Goal: Task Accomplishment & Management: Use online tool/utility

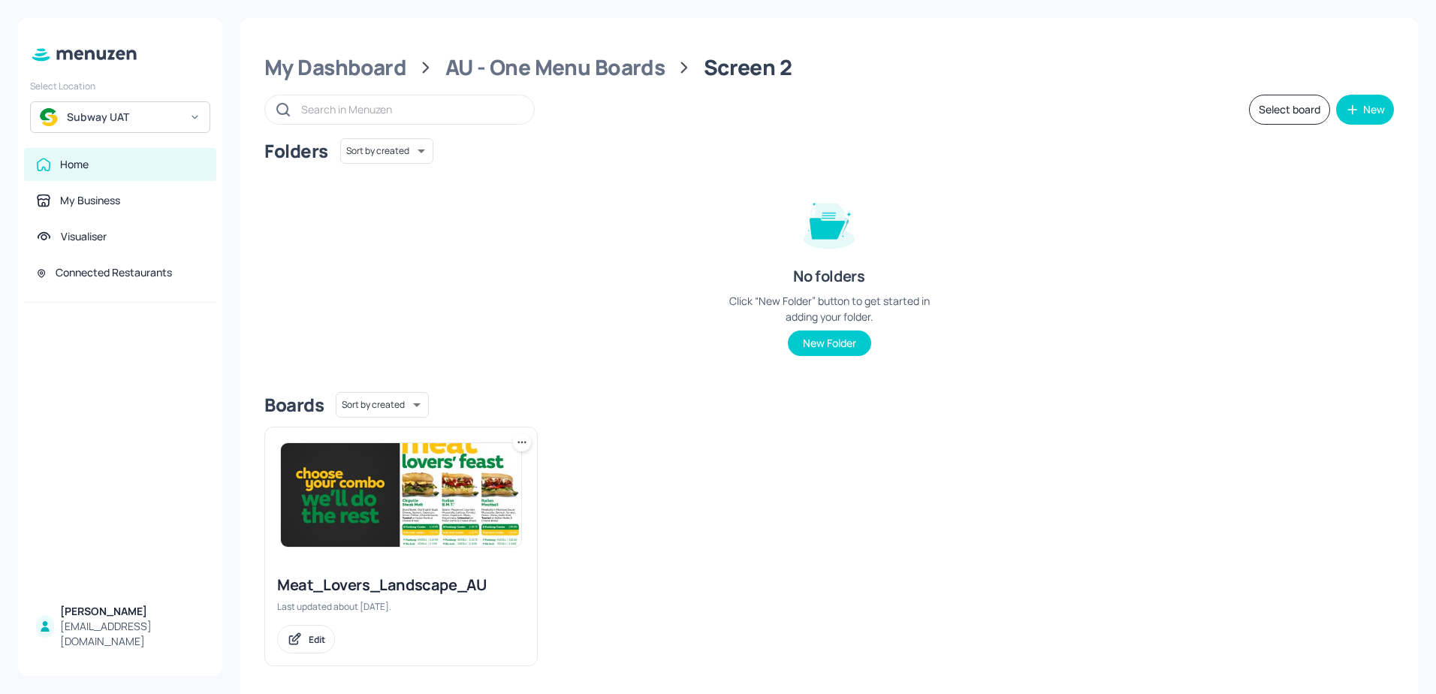
click at [345, 460] on img at bounding box center [401, 495] width 240 height 104
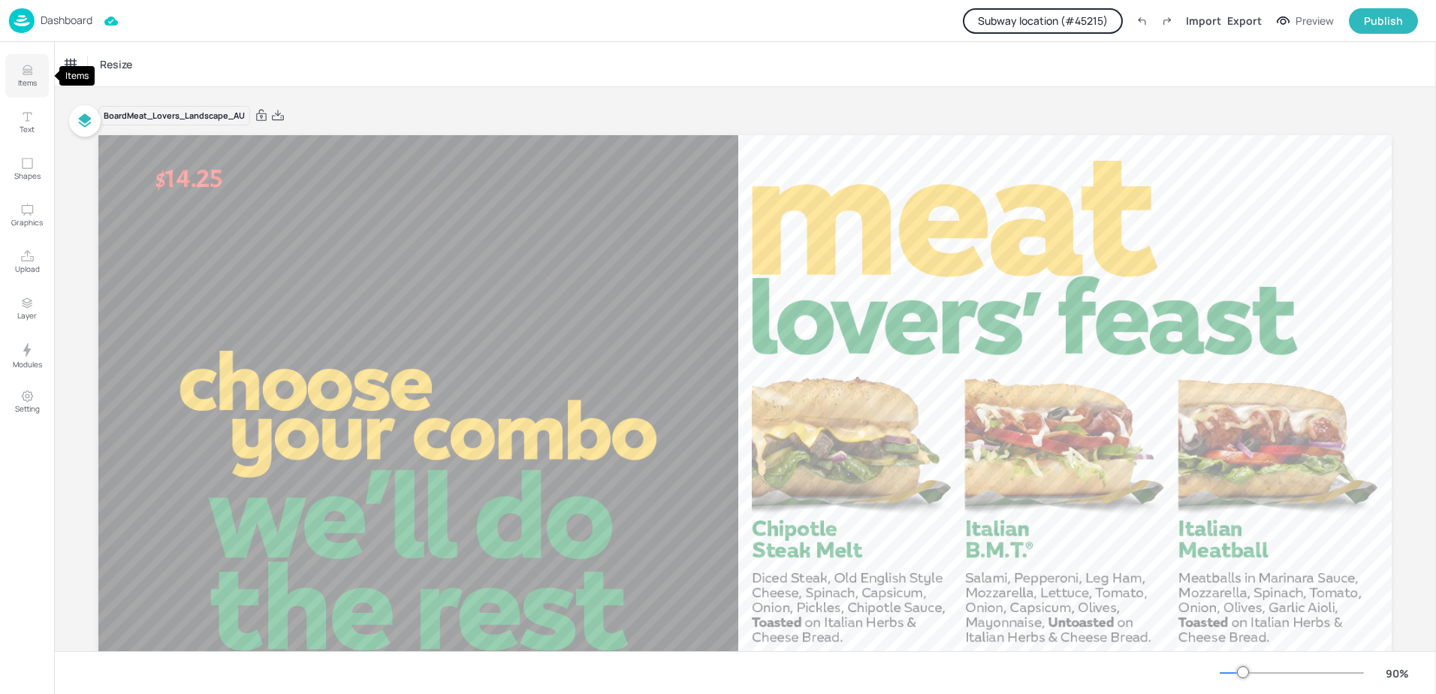
click at [28, 78] on p "Items" at bounding box center [27, 82] width 19 height 11
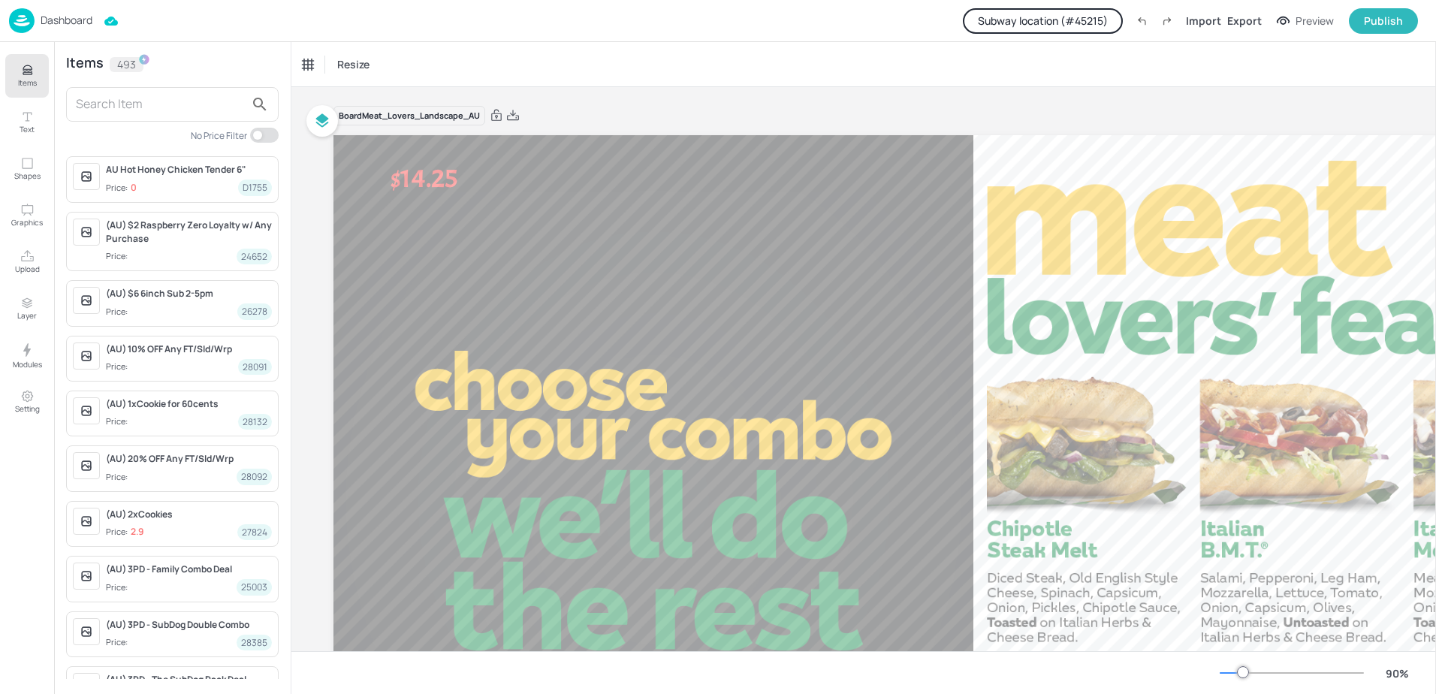
click at [161, 99] on input "text" at bounding box center [160, 104] width 169 height 24
type input "6"
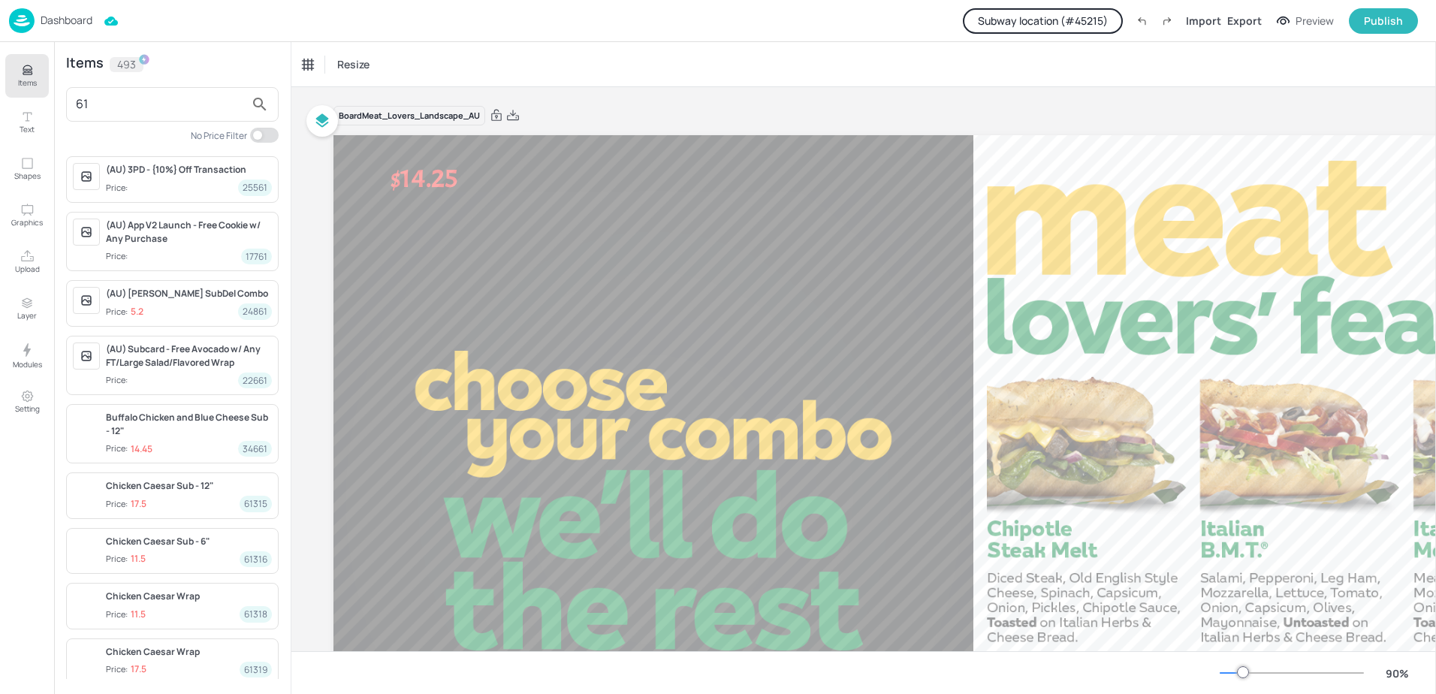
type input "6"
